Goal: Transaction & Acquisition: Purchase product/service

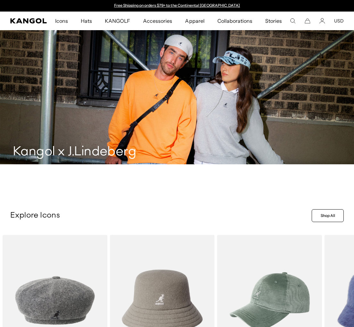
scroll to position [27070, 0]
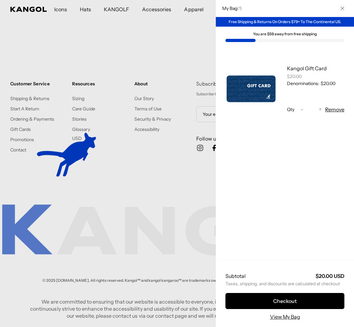
scroll to position [36171, 0]
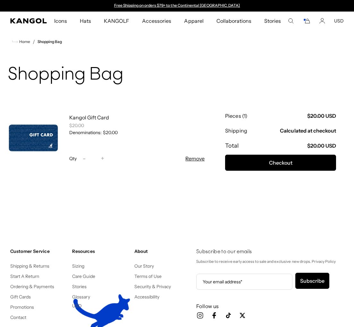
scroll to position [2100, 0]
